Goal: Task Accomplishment & Management: Complete application form

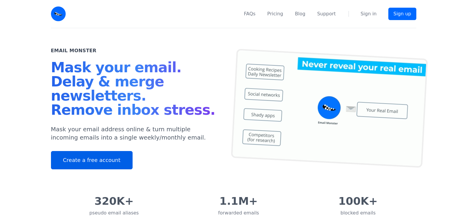
click at [82, 159] on link "Create a free account" at bounding box center [92, 160] width 82 height 18
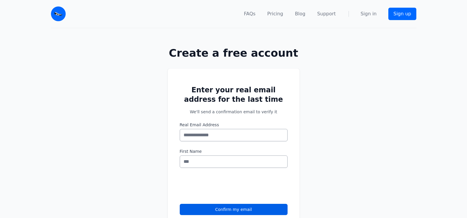
click at [216, 137] on input "Real Email Address" at bounding box center [234, 135] width 108 height 12
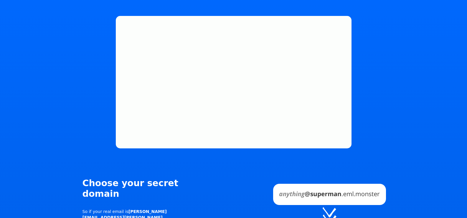
scroll to position [324, 0]
